Goal: Transaction & Acquisition: Purchase product/service

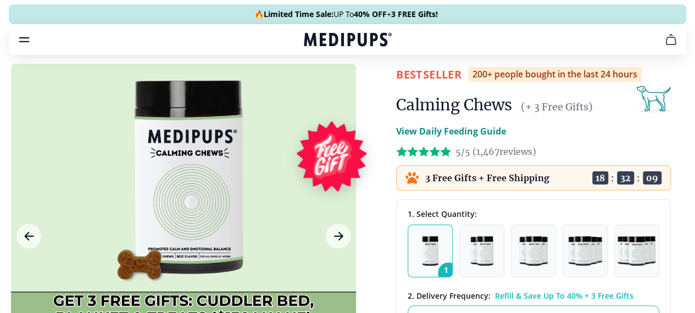
click at [200, 204] on div at bounding box center [183, 236] width 345 height 345
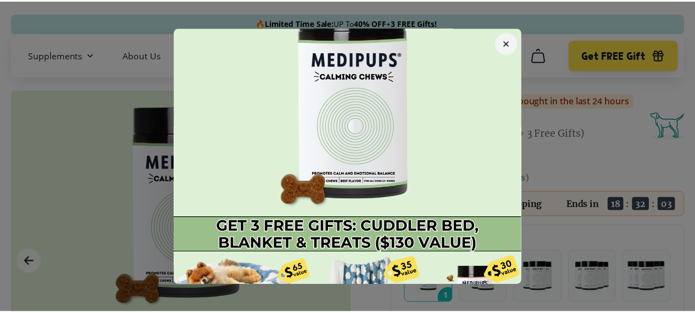
scroll to position [75, 0]
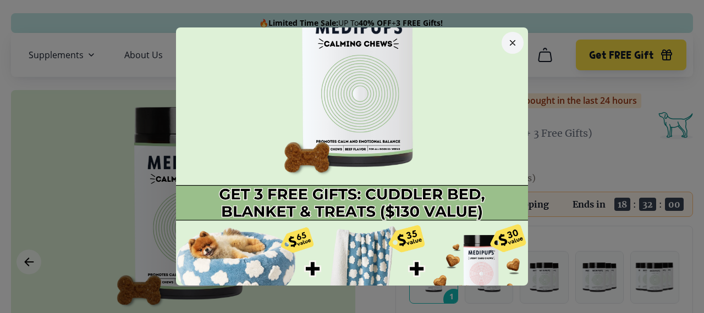
click at [510, 41] on icon "button" at bounding box center [512, 43] width 4 height 4
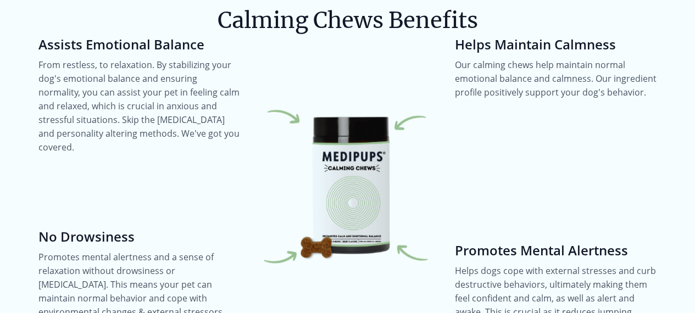
scroll to position [1484, 0]
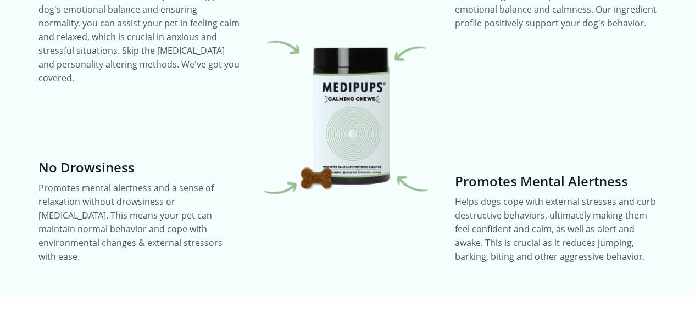
click at [359, 135] on img at bounding box center [348, 116] width 202 height 202
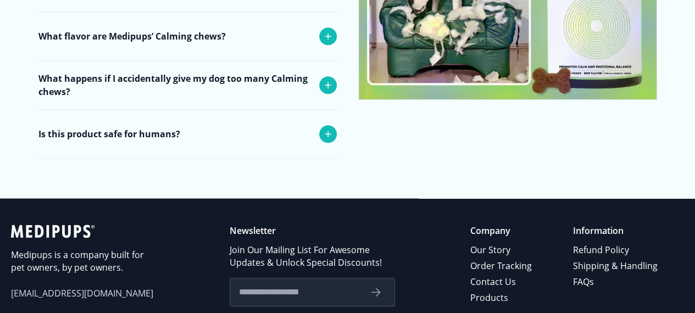
scroll to position [4514, 0]
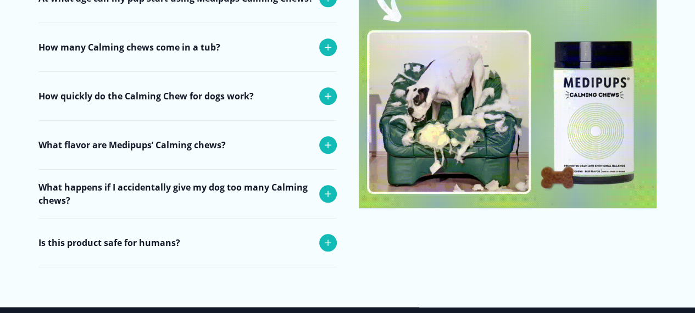
click at [579, 78] on img at bounding box center [508, 59] width 298 height 298
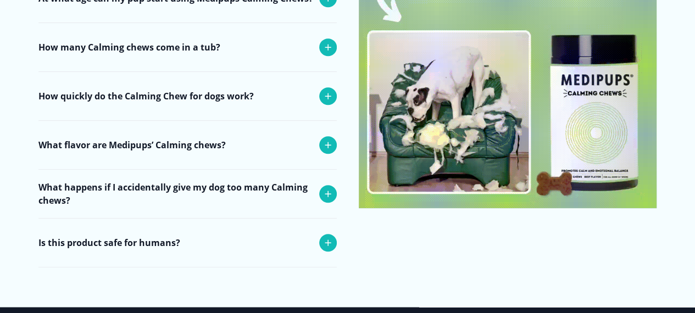
click at [579, 78] on img at bounding box center [508, 59] width 298 height 298
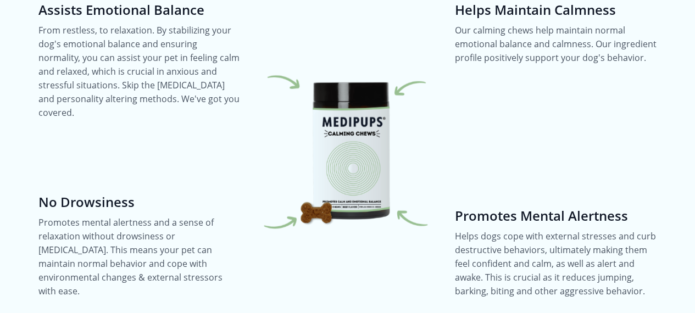
scroll to position [1436, 0]
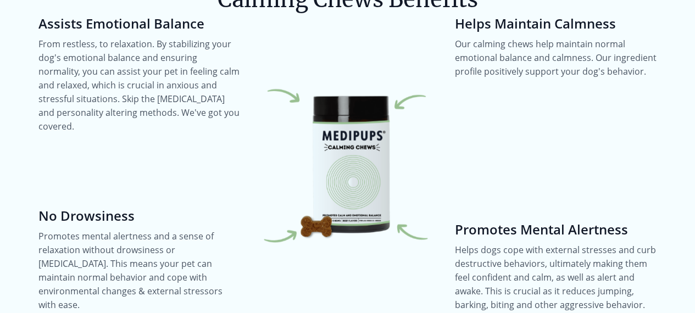
click at [324, 130] on img at bounding box center [348, 164] width 202 height 202
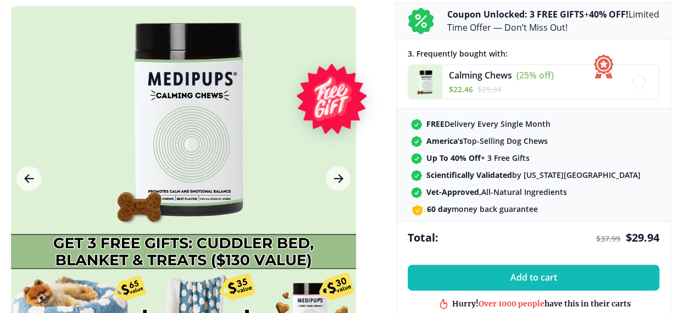
scroll to position [336, 0]
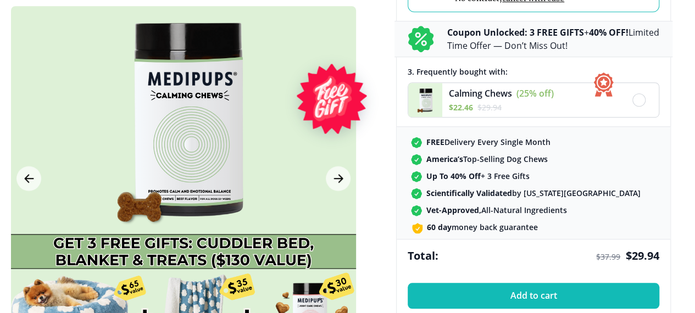
click at [465, 111] on div "Calming Chews (25% off) $ 22.46 $ 29.94" at bounding box center [481, 100] width 146 height 34
click at [336, 179] on icon "Next Image" at bounding box center [338, 179] width 13 height 14
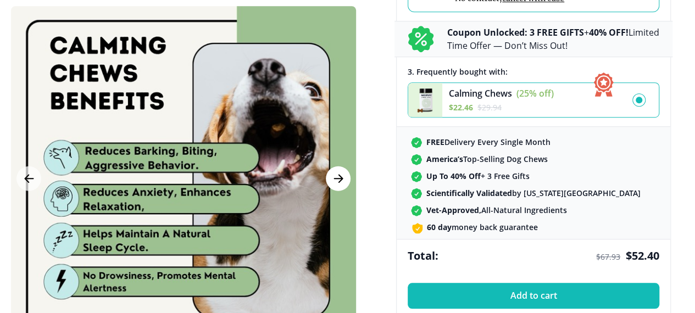
click at [336, 179] on icon "Next Image" at bounding box center [338, 179] width 13 height 14
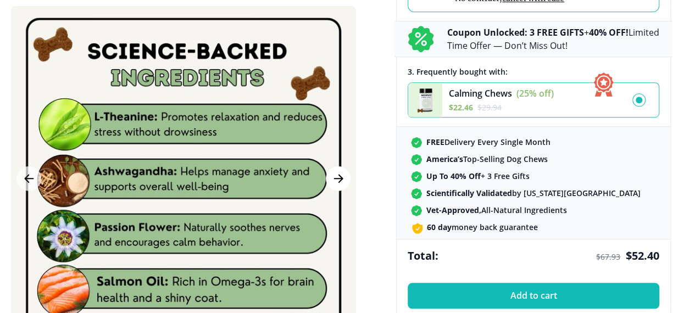
click at [336, 179] on icon "Next Image" at bounding box center [338, 179] width 13 height 14
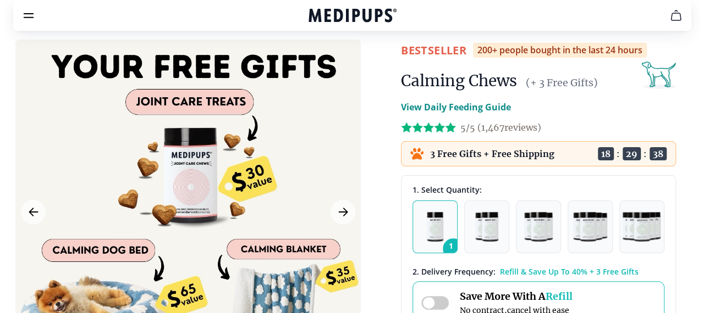
scroll to position [7, 0]
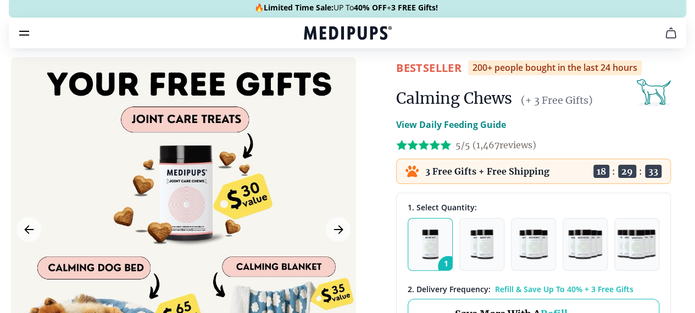
click at [665, 40] on icon "cart" at bounding box center [671, 32] width 13 height 13
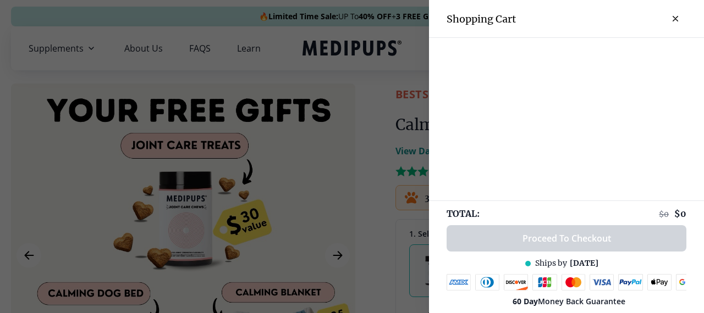
click at [458, 110] on div at bounding box center [566, 119] width 275 height 163
